Goal: Find specific page/section: Find specific page/section

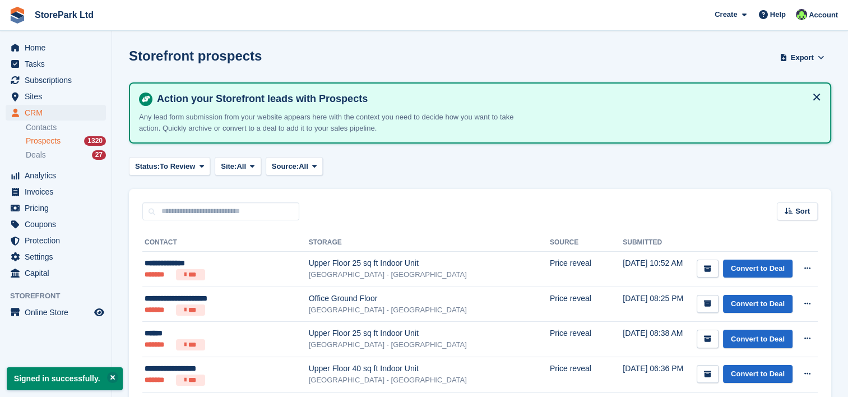
scroll to position [9, 0]
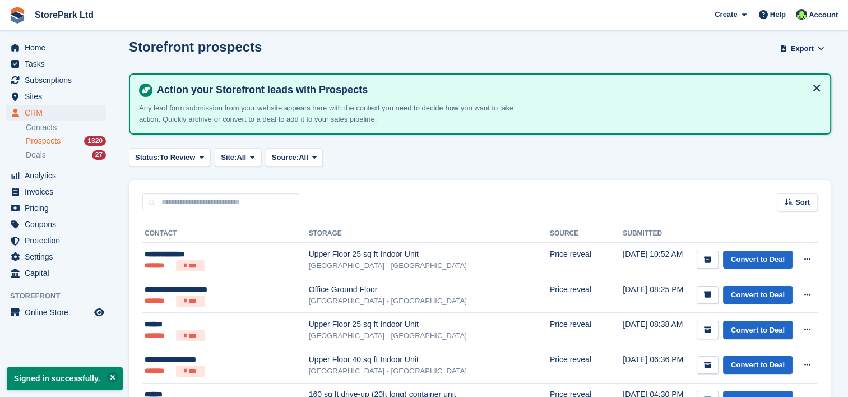
click at [57, 147] on ul "Contacts Prospects 1320 Deals 27" at bounding box center [69, 141] width 86 height 41
click at [54, 141] on span "Prospects" at bounding box center [43, 141] width 35 height 11
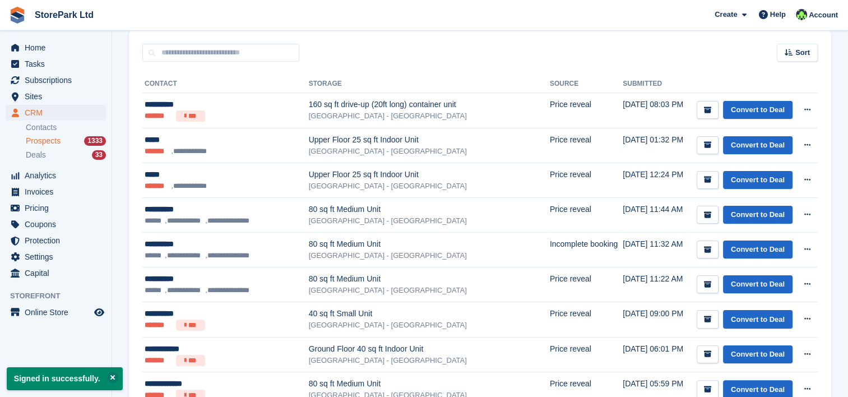
scroll to position [160, 0]
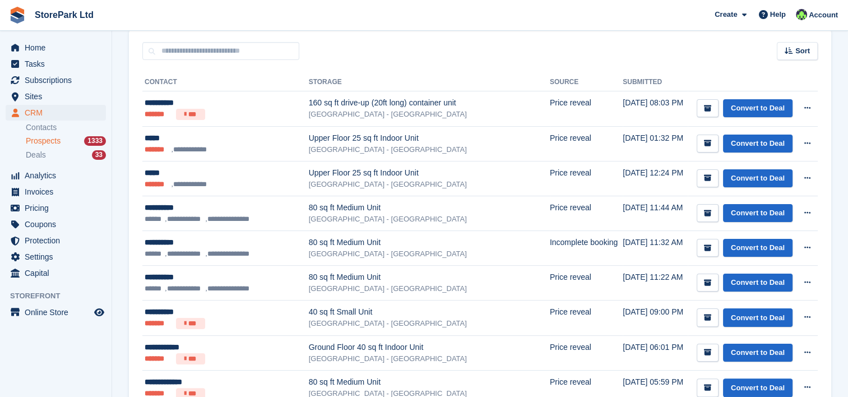
click at [52, 143] on span "Prospects" at bounding box center [43, 141] width 35 height 11
